Goal: Task Accomplishment & Management: Use online tool/utility

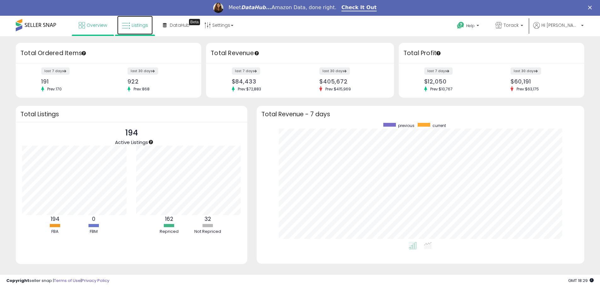
click at [143, 23] on span "Listings" at bounding box center [140, 25] width 16 height 6
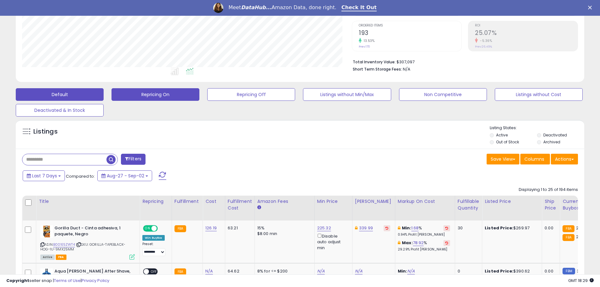
scroll to position [157, 0]
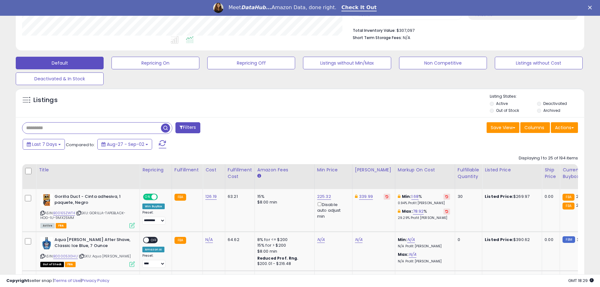
paste input "**********"
click at [166, 127] on span "button" at bounding box center [165, 127] width 9 height 9
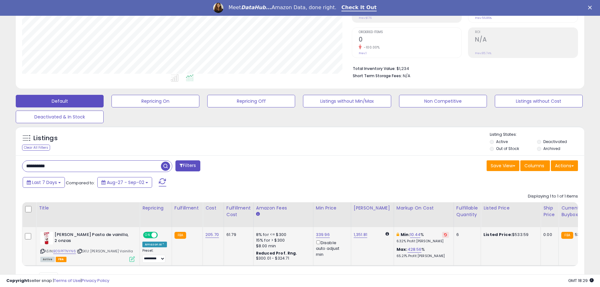
scroll to position [129, 330]
drag, startPoint x: 201, startPoint y: 238, endPoint x: 218, endPoint y: 237, distance: 17.0
click at [218, 237] on td "205.70" at bounding box center [213, 246] width 21 height 38
copy link "205.70"
drag, startPoint x: 69, startPoint y: 167, endPoint x: 26, endPoint y: 161, distance: 43.3
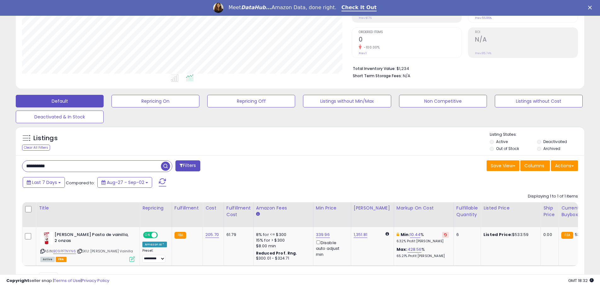
click at [26, 161] on input "**********" at bounding box center [91, 166] width 139 height 11
paste input "text"
click at [166, 167] on span "button" at bounding box center [165, 166] width 9 height 9
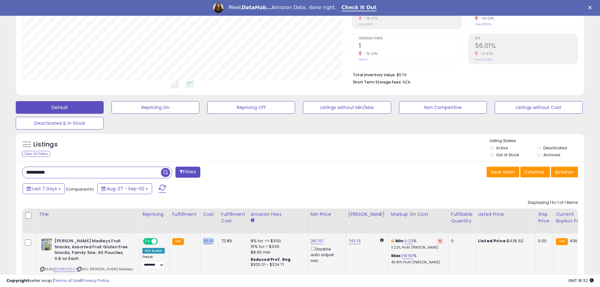
drag, startPoint x: 200, startPoint y: 245, endPoint x: 213, endPoint y: 244, distance: 13.0
click at [213, 244] on td "191.41" at bounding box center [209, 258] width 18 height 50
copy link "191.41"
drag, startPoint x: 61, startPoint y: 174, endPoint x: 18, endPoint y: 168, distance: 43.1
click at [18, 168] on div "**********" at bounding box center [158, 173] width 283 height 13
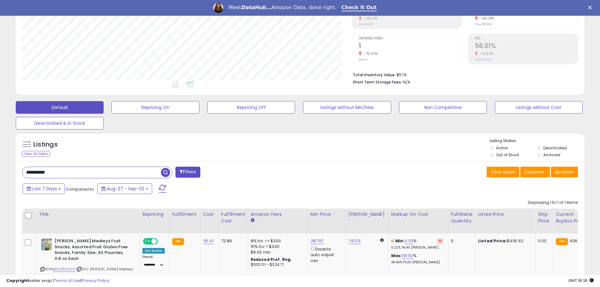
paste input "text"
click at [167, 173] on span "button" at bounding box center [165, 172] width 9 height 9
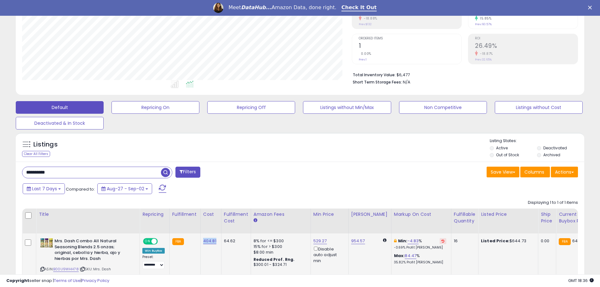
drag, startPoint x: 199, startPoint y: 243, endPoint x: 217, endPoint y: 239, distance: 18.5
click at [217, 239] on td "404.81" at bounding box center [210, 258] width 21 height 50
copy link "404.81"
drag, startPoint x: 60, startPoint y: 174, endPoint x: 9, endPoint y: 171, distance: 51.7
click at [9, 171] on div "**********" at bounding box center [299, 122] width 593 height 387
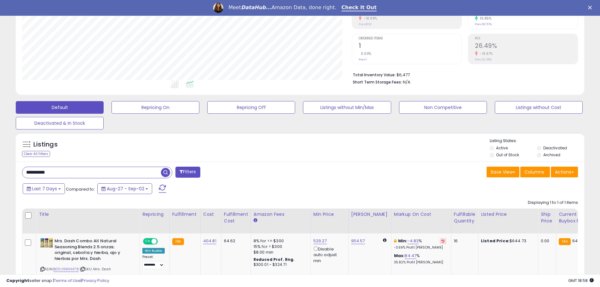
paste input "text"
type input "**********"
click at [162, 172] on span "button" at bounding box center [165, 172] width 9 height 9
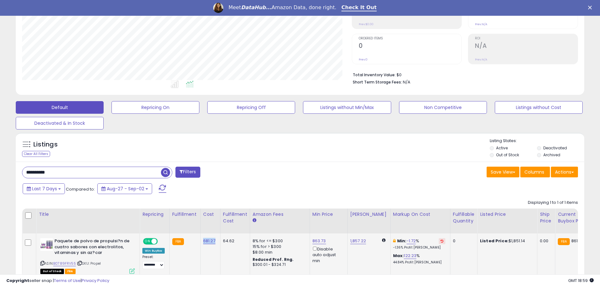
drag, startPoint x: 200, startPoint y: 242, endPoint x: 216, endPoint y: 242, distance: 15.4
click at [216, 242] on td "681.27" at bounding box center [210, 255] width 20 height 44
copy link "681.27"
drag, startPoint x: 41, startPoint y: 172, endPoint x: 20, endPoint y: 167, distance: 20.9
click at [21, 168] on div "**********" at bounding box center [158, 173] width 283 height 13
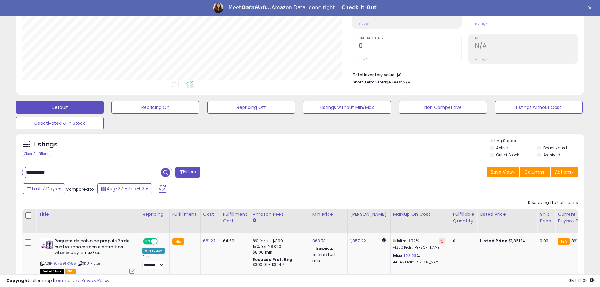
paste input "text"
click at [165, 172] on span "button" at bounding box center [165, 172] width 9 height 9
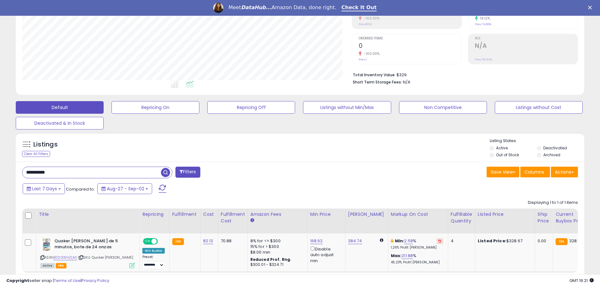
drag, startPoint x: 59, startPoint y: 172, endPoint x: 14, endPoint y: 177, distance: 45.3
click at [14, 177] on div "Listings Clear All Filters" at bounding box center [300, 217] width 578 height 176
paste input "text"
type input "**********"
click at [163, 173] on span "button" at bounding box center [165, 172] width 9 height 9
